Goal: Task Accomplishment & Management: Use online tool/utility

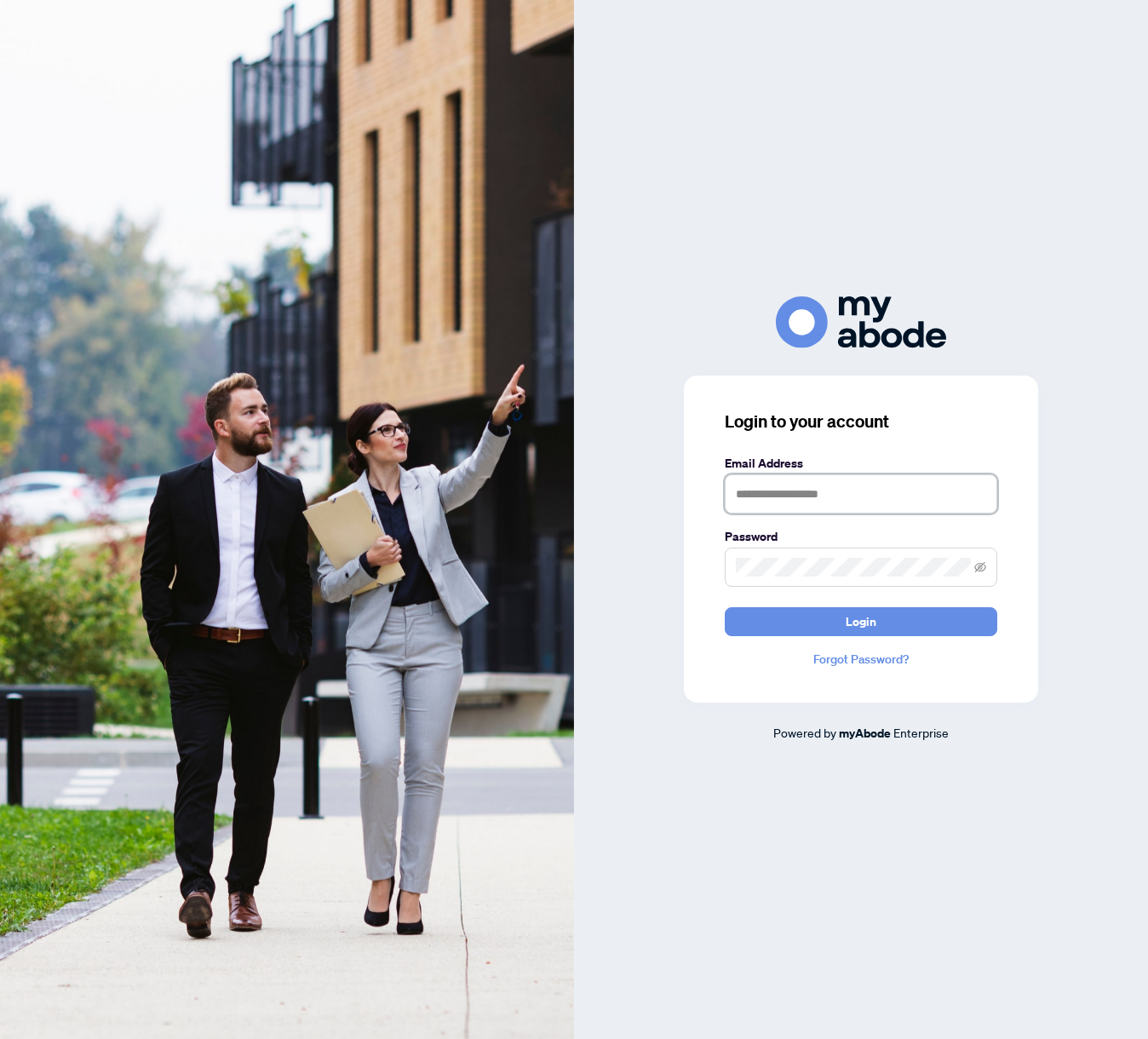
type input "**********"
click at [862, 622] on span "Login" at bounding box center [861, 621] width 31 height 27
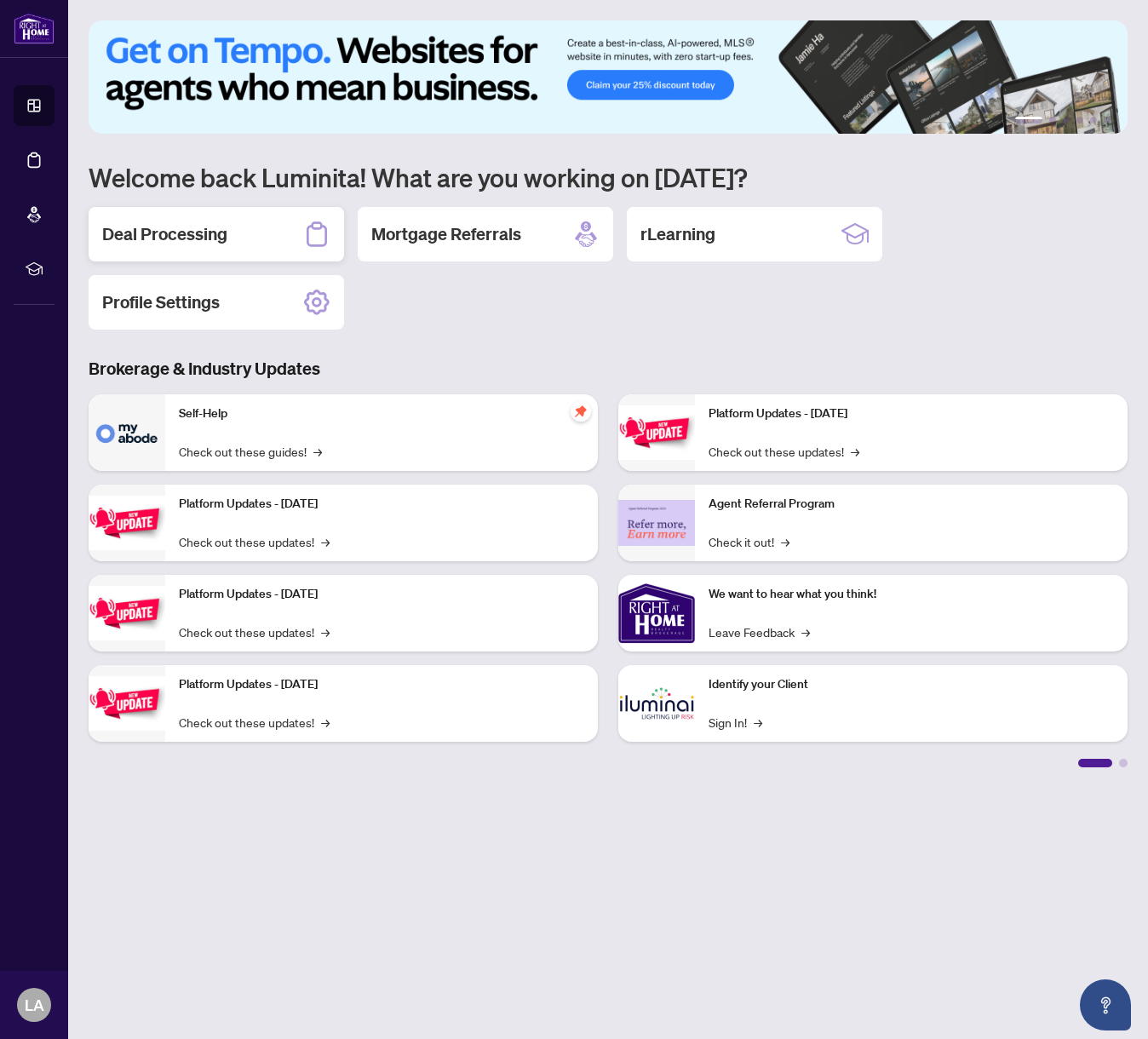
click at [155, 225] on h2 "Deal Processing" at bounding box center [164, 233] width 125 height 24
